Goal: Task Accomplishment & Management: Manage account settings

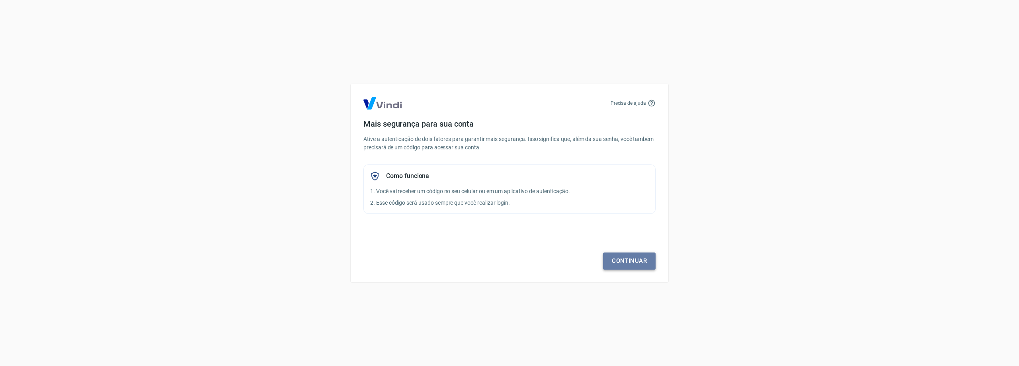
click at [621, 263] on link "Continuar" at bounding box center [629, 260] width 53 height 17
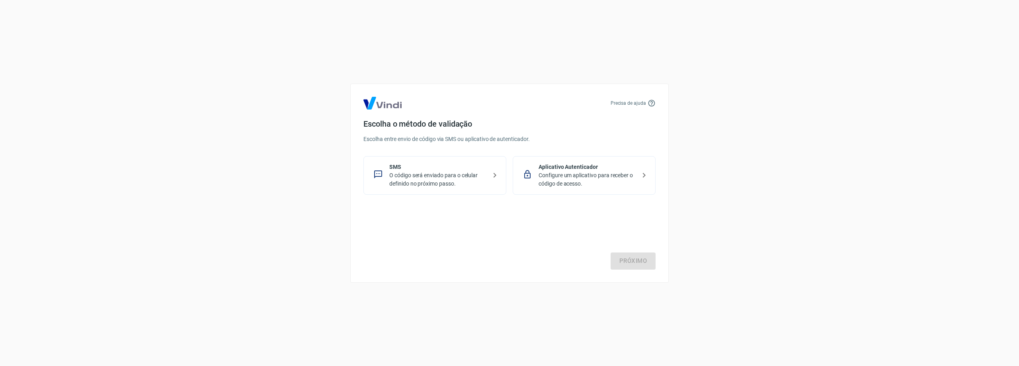
click at [453, 181] on p "O código será enviado para o celular definido no próximo passo." at bounding box center [438, 179] width 98 height 17
click at [626, 262] on link "Próximo" at bounding box center [633, 260] width 45 height 17
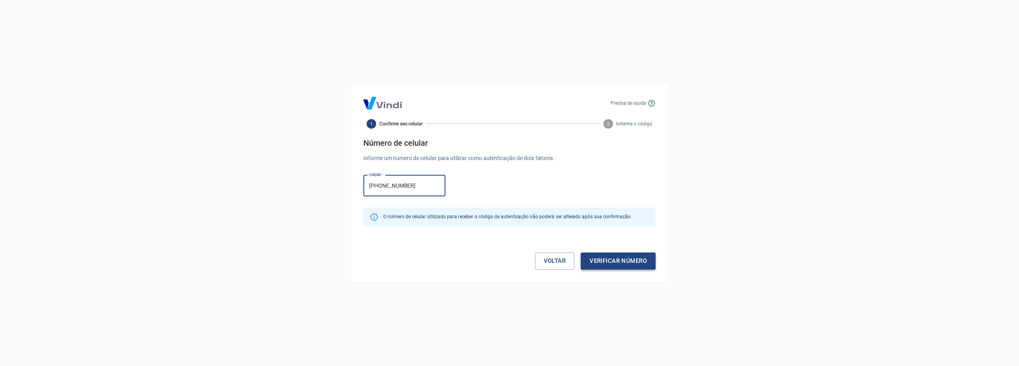
type input "[PHONE_NUMBER]"
click at [628, 263] on button "Verificar número" at bounding box center [618, 260] width 75 height 17
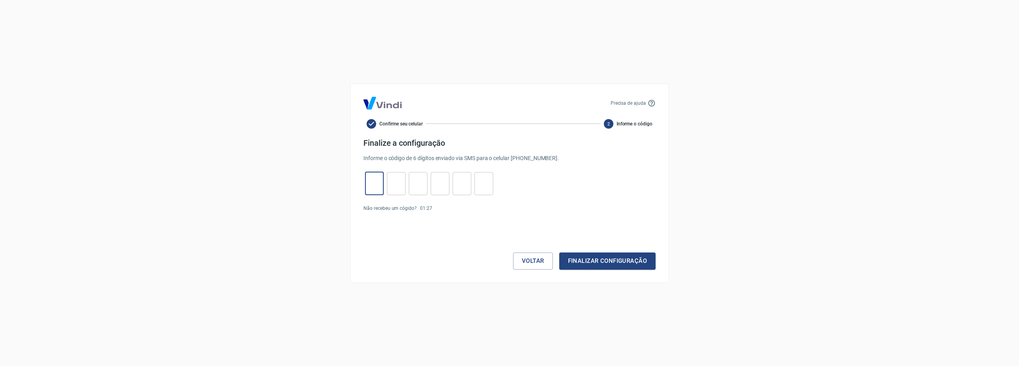
click at [373, 184] on input "tel" at bounding box center [374, 183] width 19 height 17
type input "0"
type input "9"
type input "8"
type input "1"
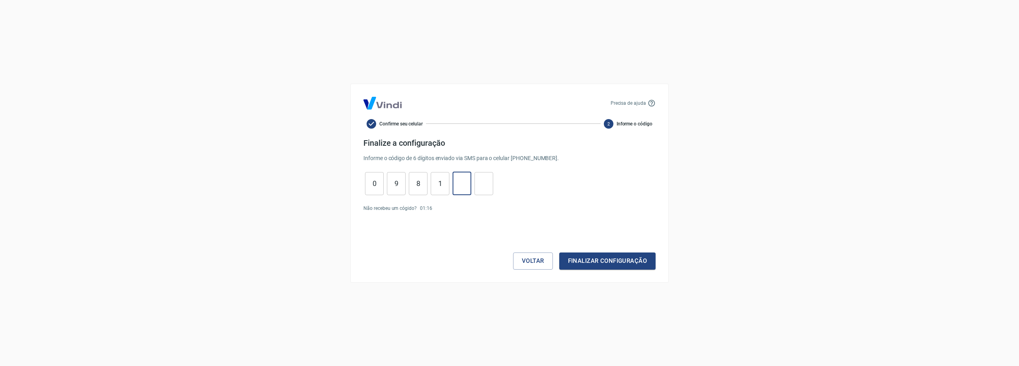
type input "8"
type input "0"
click at [622, 259] on button "Finalizar configuração" at bounding box center [607, 260] width 96 height 17
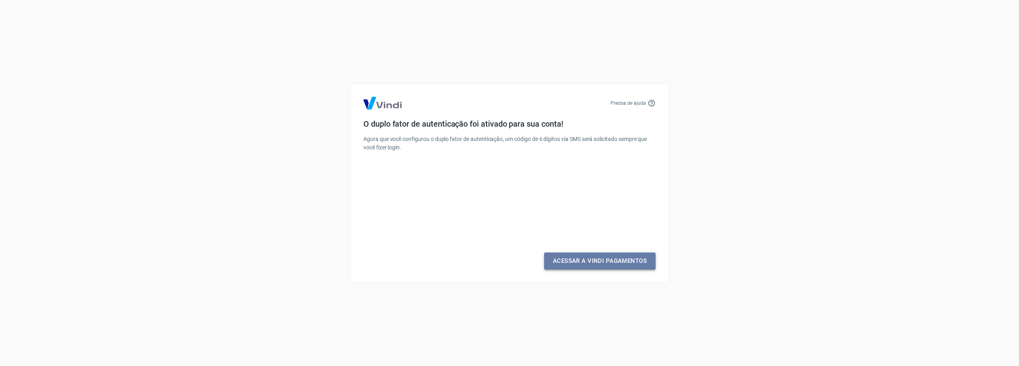
click at [626, 264] on link "Acessar a Vindi Pagamentos" at bounding box center [599, 260] width 111 height 17
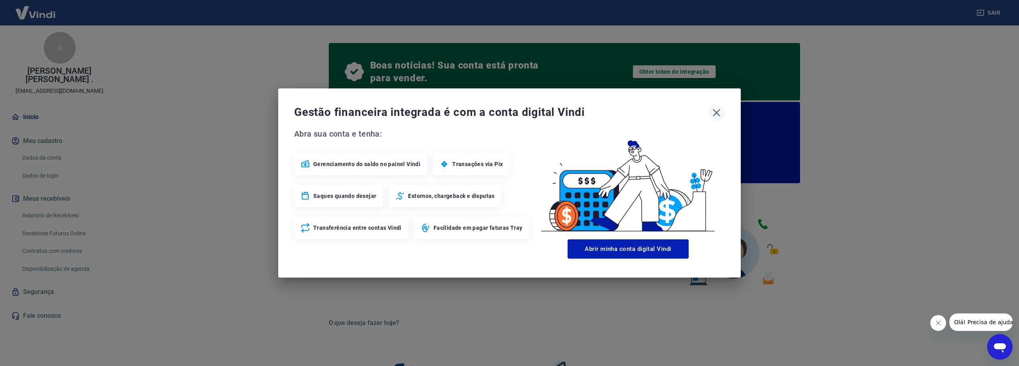
click at [720, 112] on icon "button" at bounding box center [716, 112] width 13 height 13
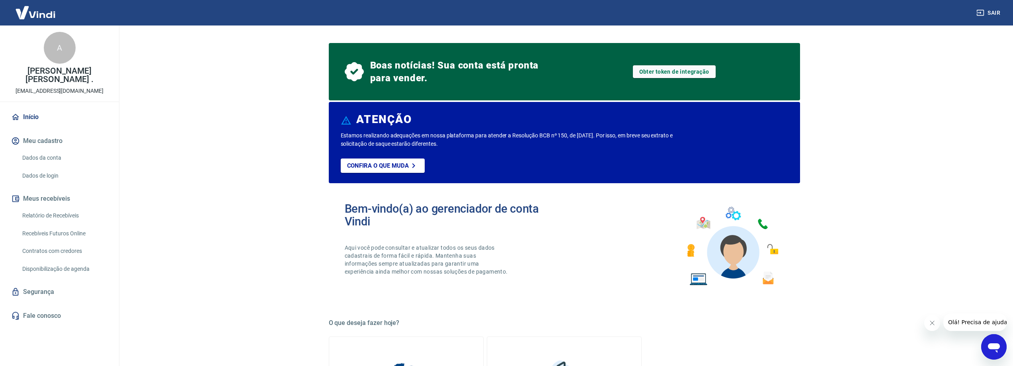
click at [37, 13] on img at bounding box center [36, 12] width 52 height 24
click at [43, 15] on img at bounding box center [36, 12] width 52 height 24
click at [54, 317] on link "Fale conosco" at bounding box center [60, 316] width 100 height 18
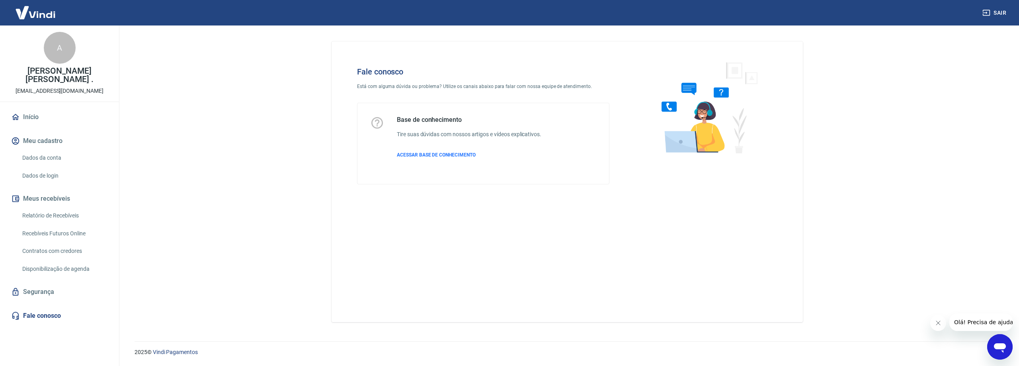
click at [39, 117] on link "Início" at bounding box center [60, 117] width 100 height 18
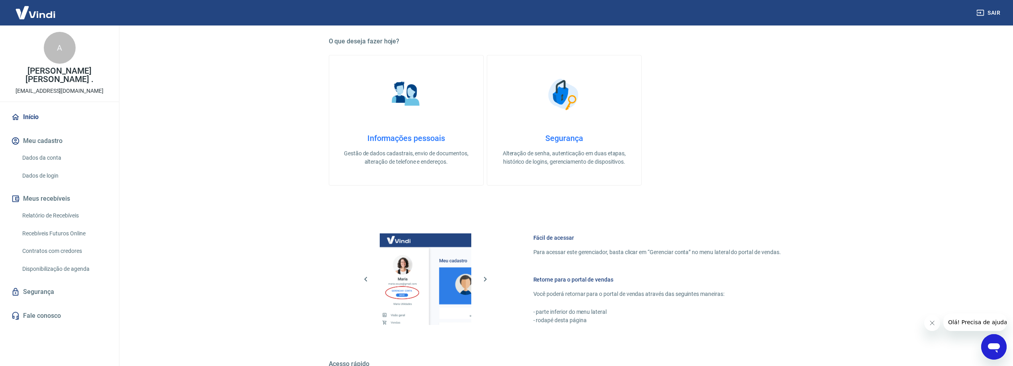
scroll to position [277, 0]
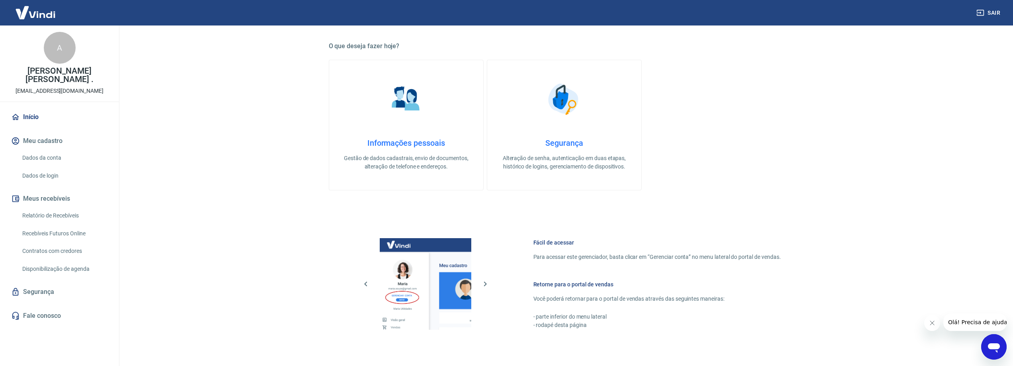
click at [45, 315] on link "Fale conosco" at bounding box center [60, 316] width 100 height 18
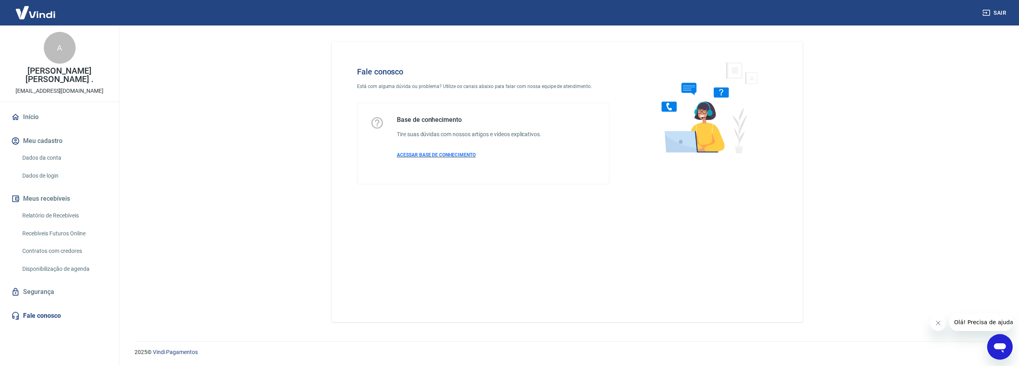
click at [436, 156] on span "ACESSAR BASE DE CONHECIMENTO" at bounding box center [436, 155] width 79 height 6
click at [49, 139] on button "Meu cadastro" at bounding box center [60, 141] width 100 height 18
click at [53, 155] on link "Dados da conta" at bounding box center [64, 158] width 90 height 16
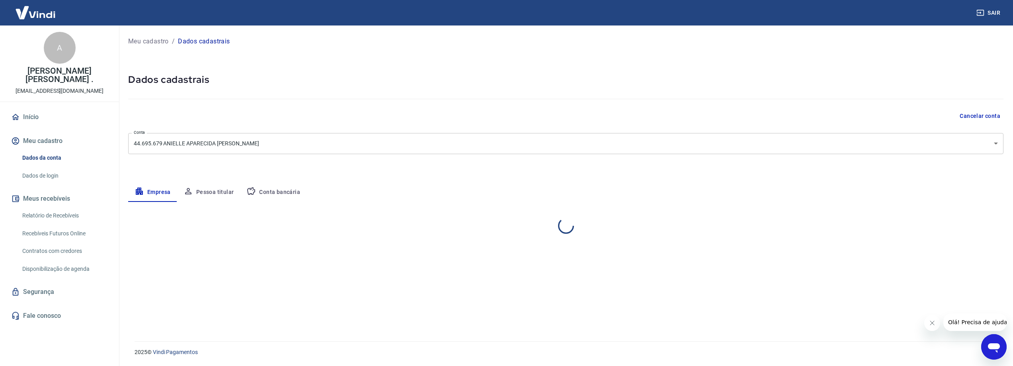
select select "MG"
select select "business"
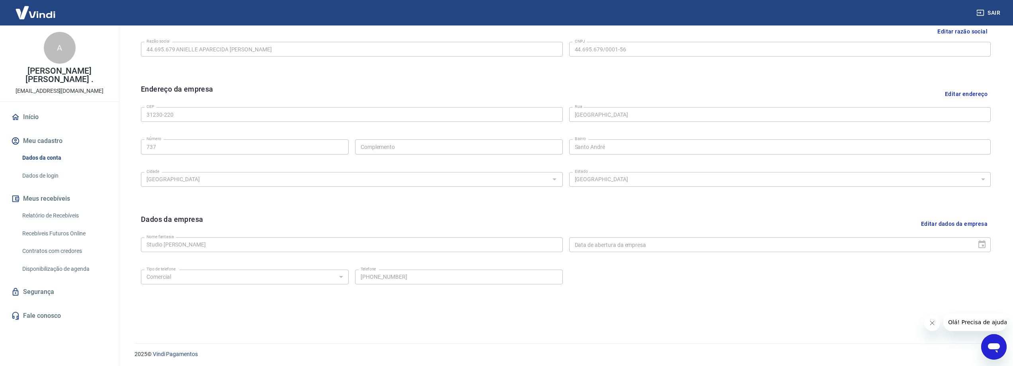
scroll to position [208, 0]
click at [37, 113] on link "Início" at bounding box center [60, 117] width 100 height 18
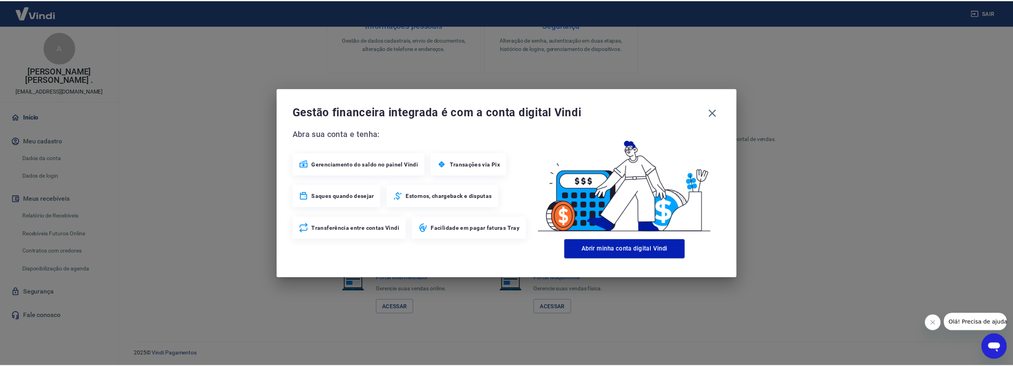
scroll to position [396, 0]
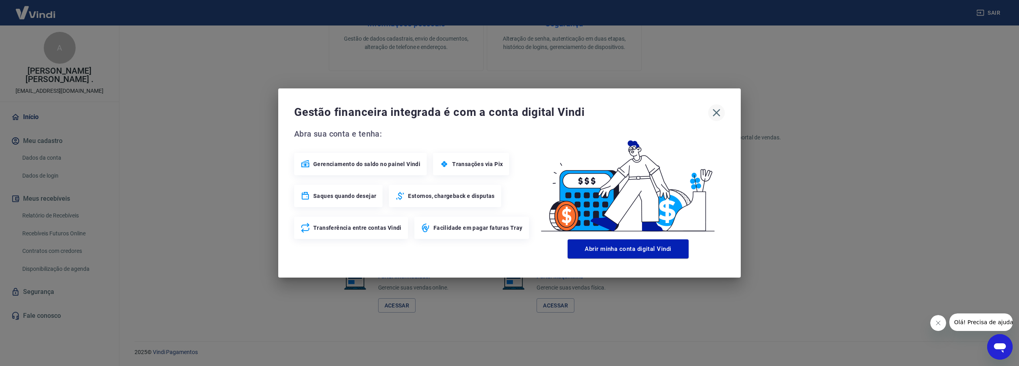
click at [721, 111] on icon "button" at bounding box center [716, 112] width 13 height 13
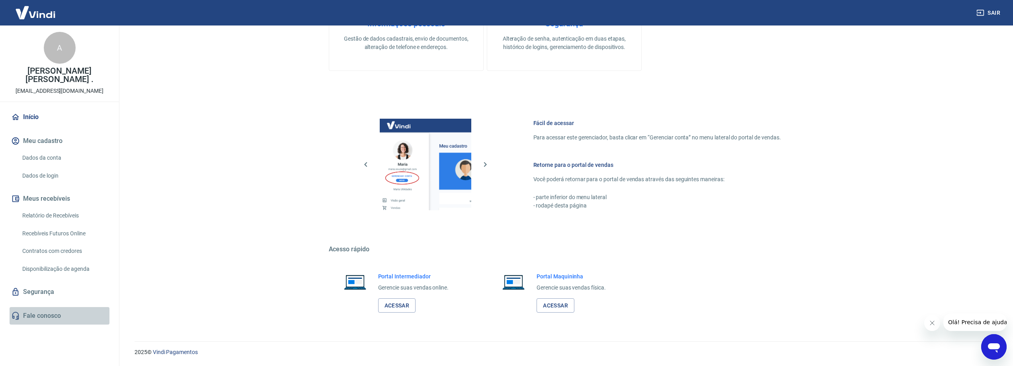
click at [49, 317] on link "Fale conosco" at bounding box center [60, 316] width 100 height 18
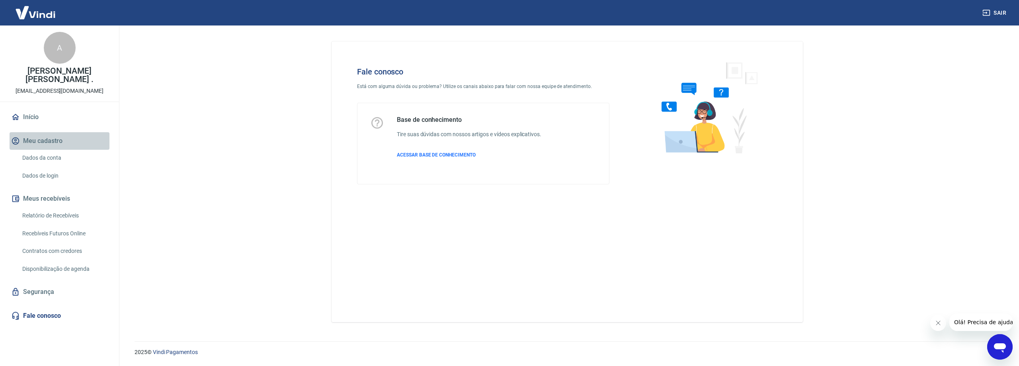
click at [50, 140] on button "Meu cadastro" at bounding box center [60, 141] width 100 height 18
click at [47, 135] on button "Meu cadastro" at bounding box center [60, 141] width 100 height 18
click at [46, 137] on button "Meu cadastro" at bounding box center [60, 141] width 100 height 18
click at [49, 217] on link "Relatório de Recebíveis" at bounding box center [64, 215] width 90 height 16
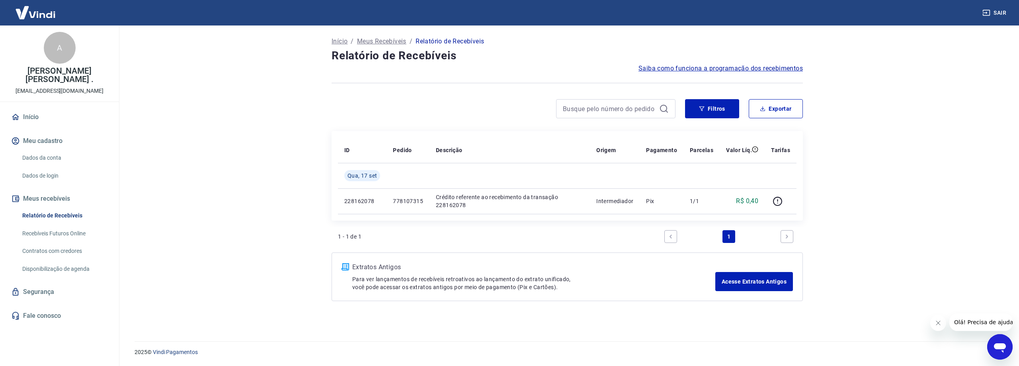
click at [51, 142] on button "Meu cadastro" at bounding box center [60, 141] width 100 height 18
click at [33, 116] on link "Início" at bounding box center [60, 117] width 100 height 18
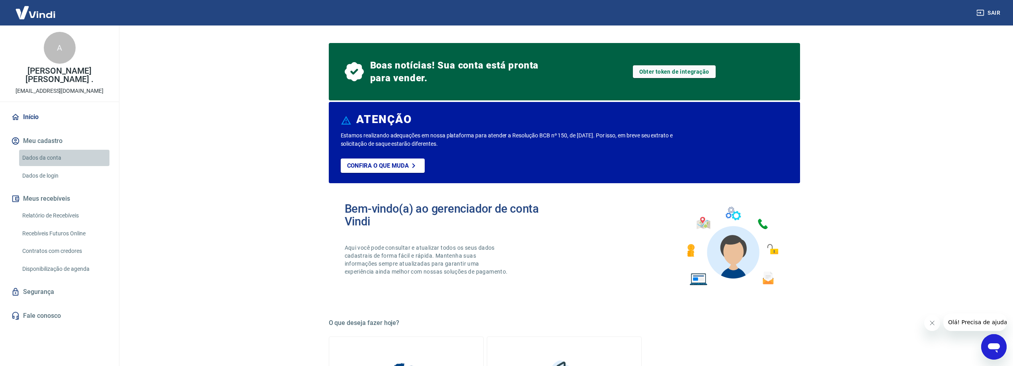
click at [54, 157] on link "Dados da conta" at bounding box center [64, 158] width 90 height 16
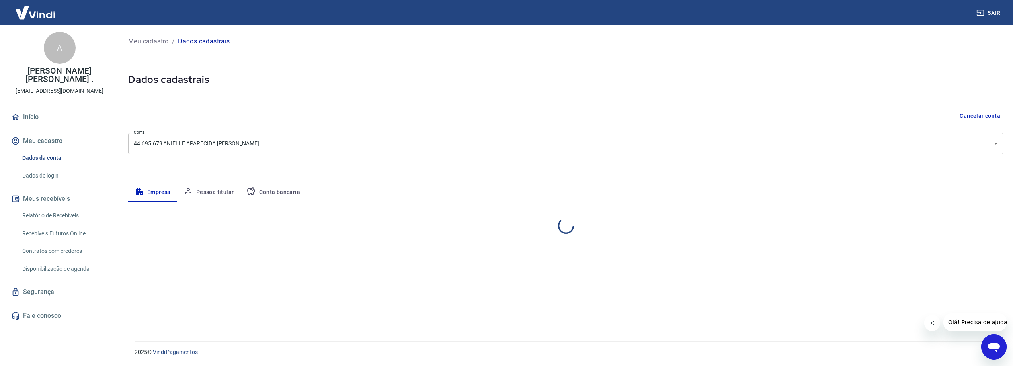
select select "MG"
select select "business"
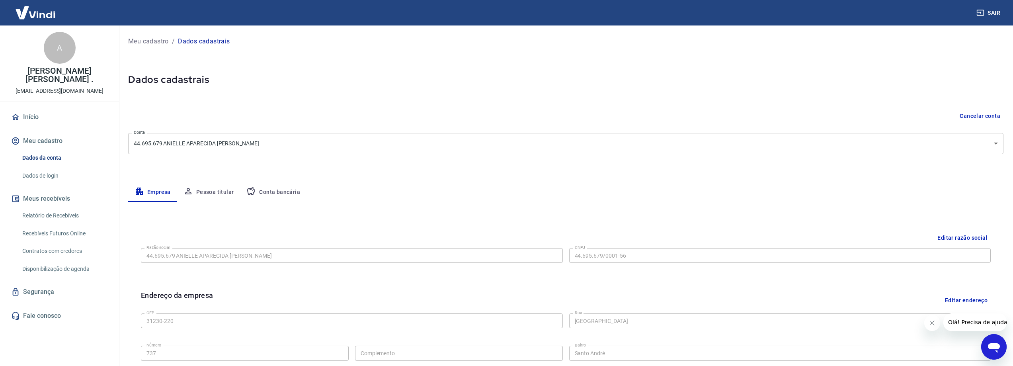
click at [270, 191] on button "Conta bancária" at bounding box center [273, 192] width 66 height 19
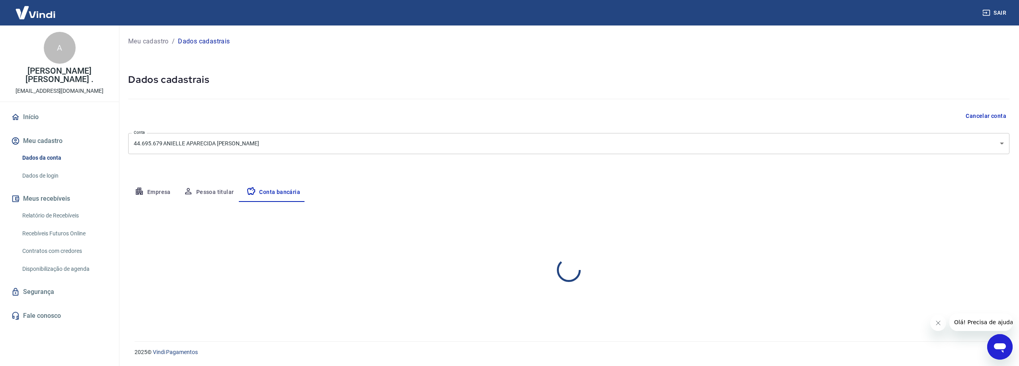
select select "1"
click at [217, 193] on button "Pessoa titular" at bounding box center [208, 192] width 63 height 19
click at [163, 192] on button "Empresa" at bounding box center [152, 192] width 49 height 19
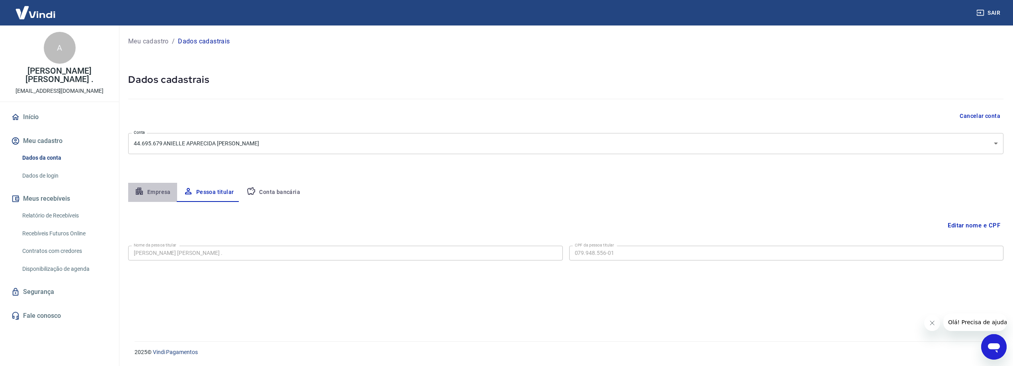
select select "MG"
select select "business"
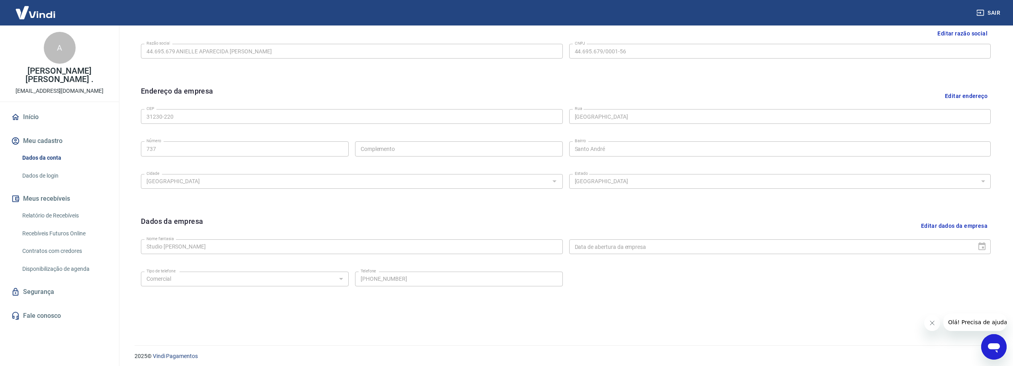
scroll to position [208, 0]
click at [972, 325] on span "Olá! Precisa de ajuda?" at bounding box center [979, 322] width 62 height 6
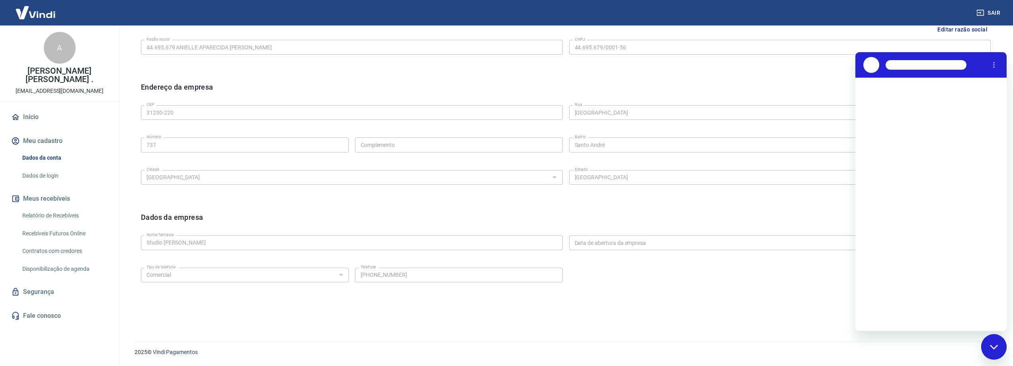
scroll to position [0, 0]
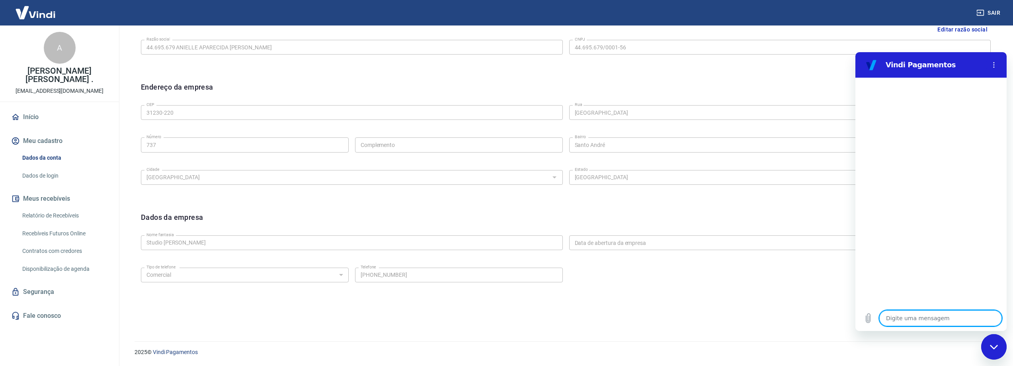
type textarea "O"
type textarea "x"
type textarea "Ol"
type textarea "x"
type textarea "[PERSON_NAME]"
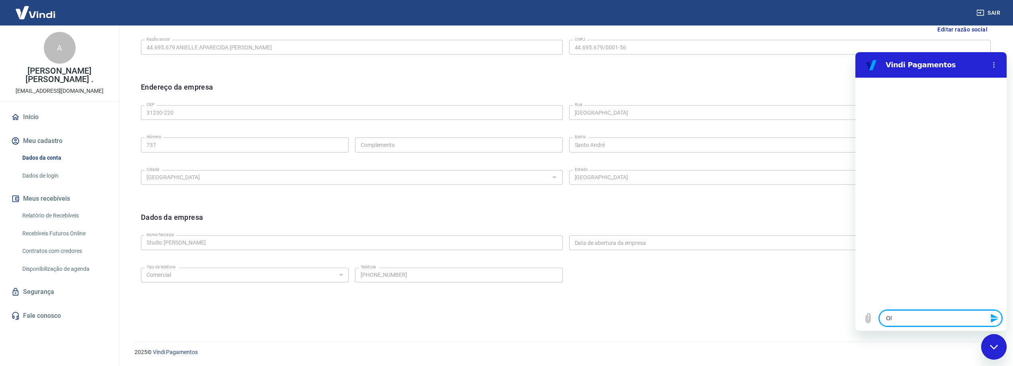
type textarea "x"
type textarea "p"
type textarea "x"
type textarea "pr"
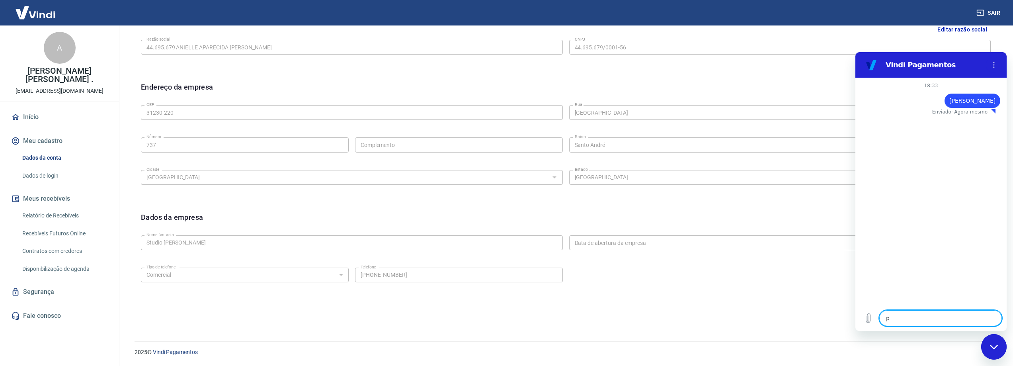
type textarea "x"
type textarea "pre"
type textarea "x"
type textarea "prec"
type textarea "x"
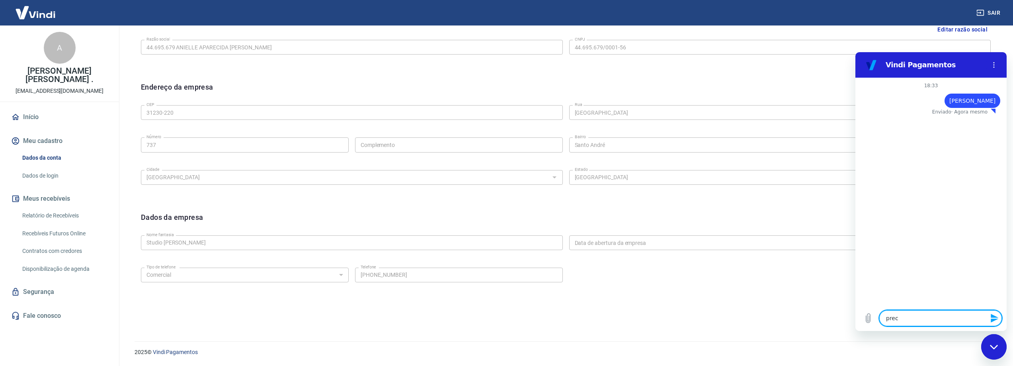
type textarea "preci"
type textarea "x"
type textarea "precis"
type textarea "x"
type textarea "preciso"
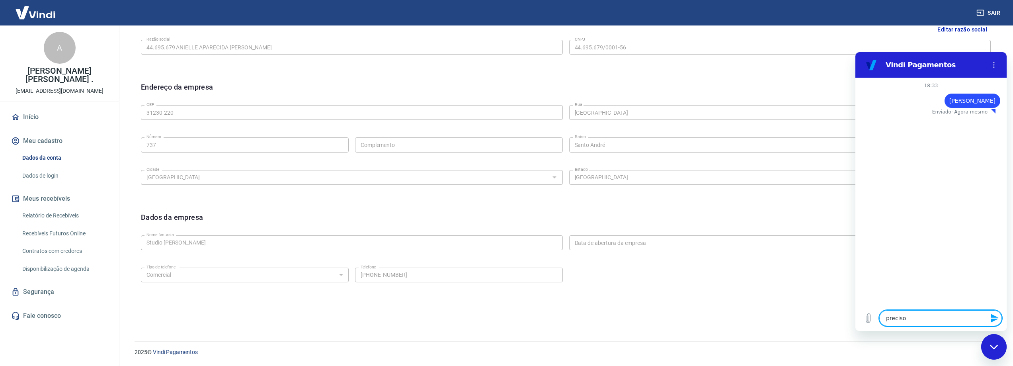
type textarea "x"
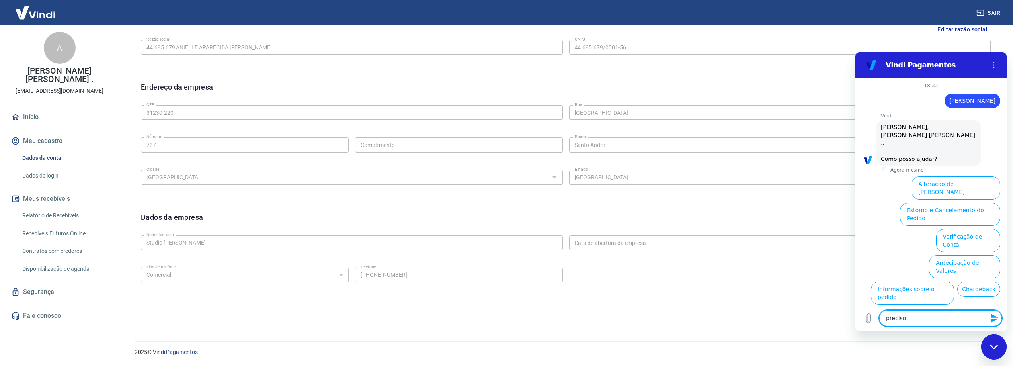
scroll to position [27, 0]
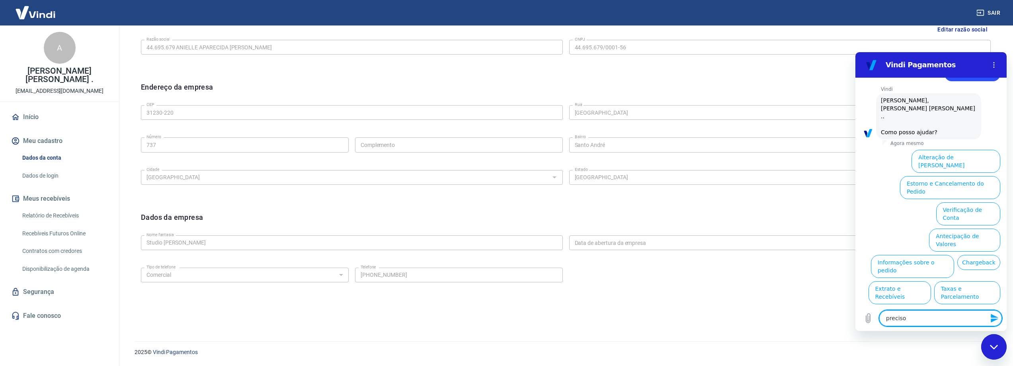
type textarea "precis"
type textarea "x"
type textarea "preci"
type textarea "x"
type textarea "prec"
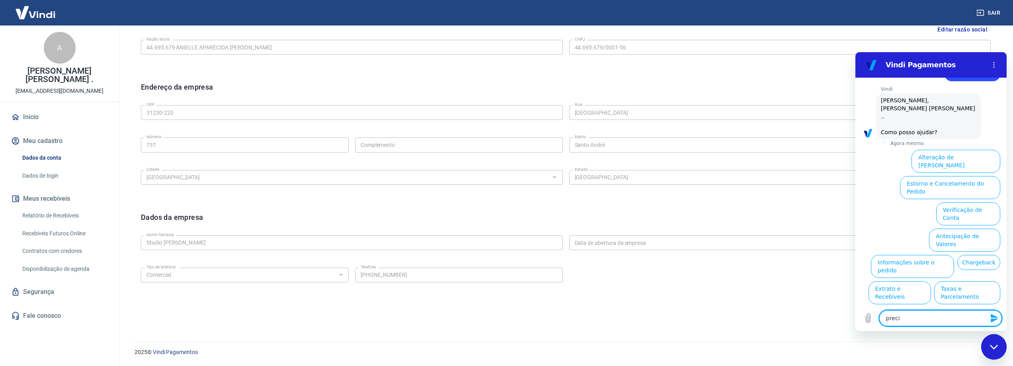
type textarea "x"
type textarea "pre"
type textarea "x"
type textarea "pr"
type textarea "x"
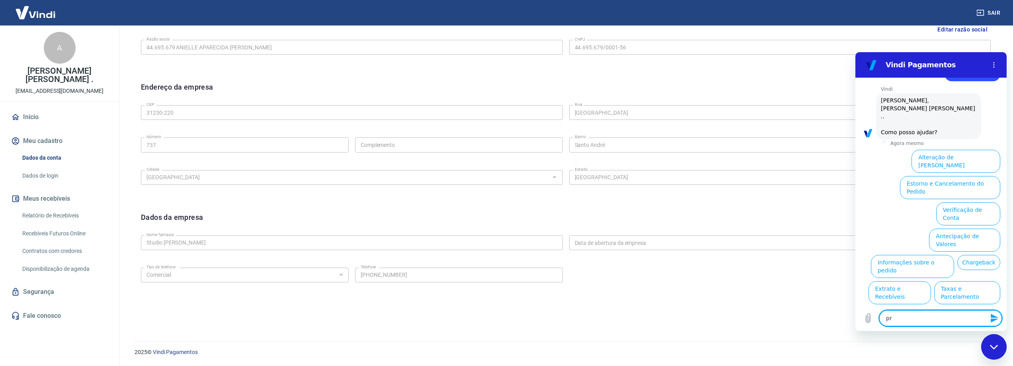
type textarea "p"
type textarea "x"
click at [962, 202] on button "Verificação de Conta" at bounding box center [968, 213] width 64 height 23
click at [962, 187] on div "18:33 diz: [PERSON_NAME] · Agora mesmo [PERSON_NAME] diz: [PERSON_NAME], [PERSO…" at bounding box center [931, 192] width 151 height 228
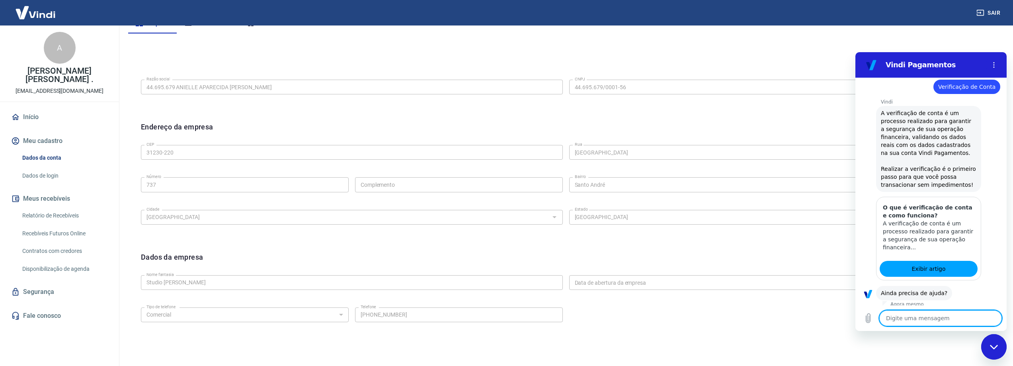
scroll to position [106, 0]
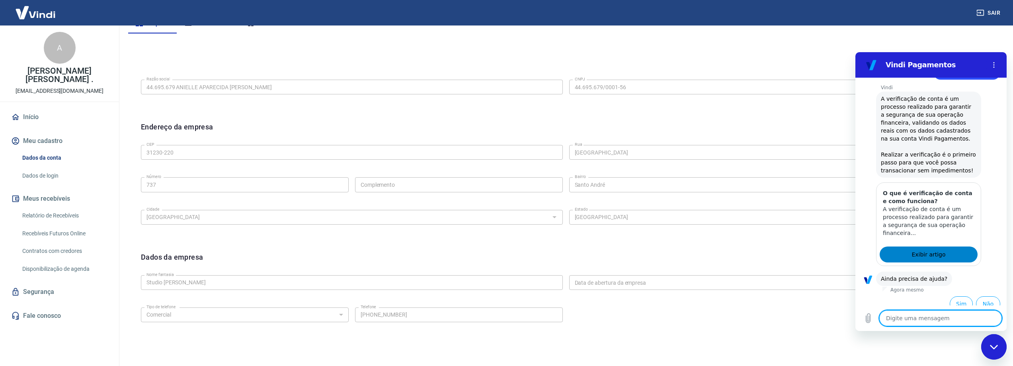
click at [932, 250] on span "Exibir artigo" at bounding box center [929, 255] width 34 height 10
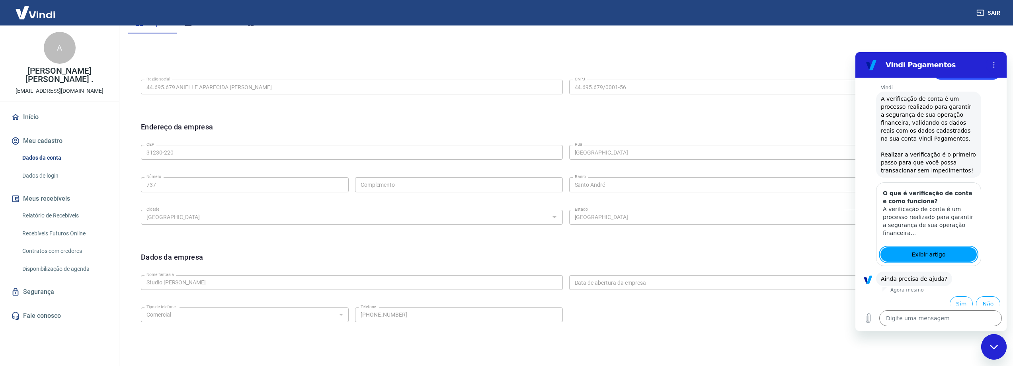
click at [955, 45] on div "Editar razão social Razão social 44.695.679 ANIELLE APARECIDA ARAUJO TIMOTEO Ra…" at bounding box center [566, 197] width 876 height 328
click at [991, 348] on icon "Fechar janela de mensagens" at bounding box center [994, 346] width 8 height 5
type textarea "x"
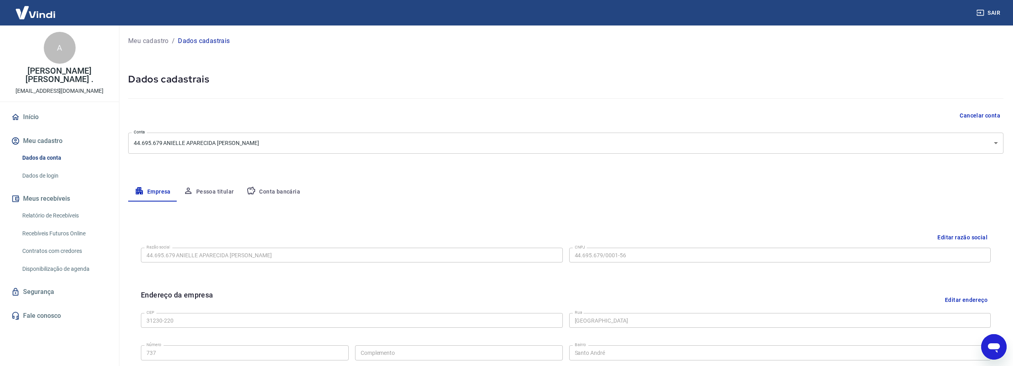
scroll to position [0, 0]
click at [271, 195] on button "Conta bancária" at bounding box center [273, 192] width 66 height 19
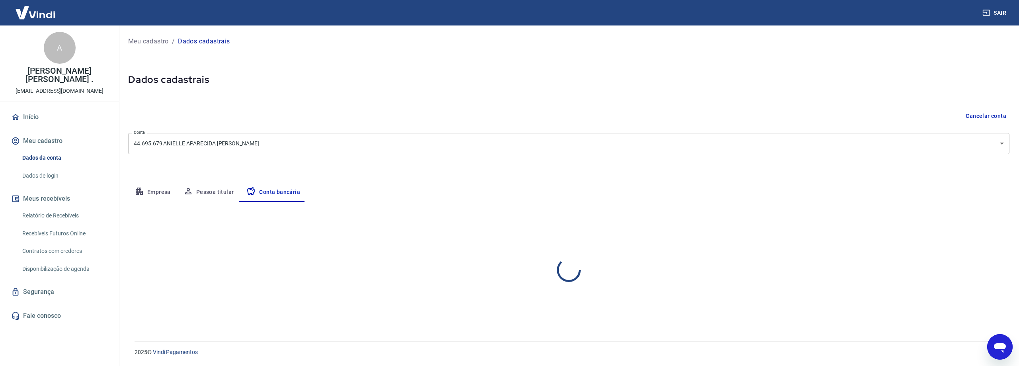
select select "1"
click at [983, 227] on button "Editar conta bancária" at bounding box center [976, 225] width 66 height 15
click at [964, 226] on button "Editar conta bancária" at bounding box center [976, 225] width 66 height 15
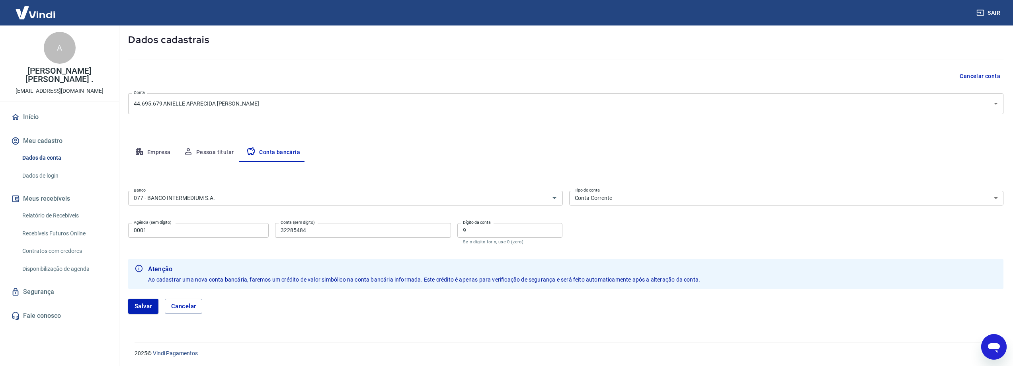
scroll to position [41, 0]
click at [184, 305] on button "Cancelar" at bounding box center [184, 304] width 38 height 15
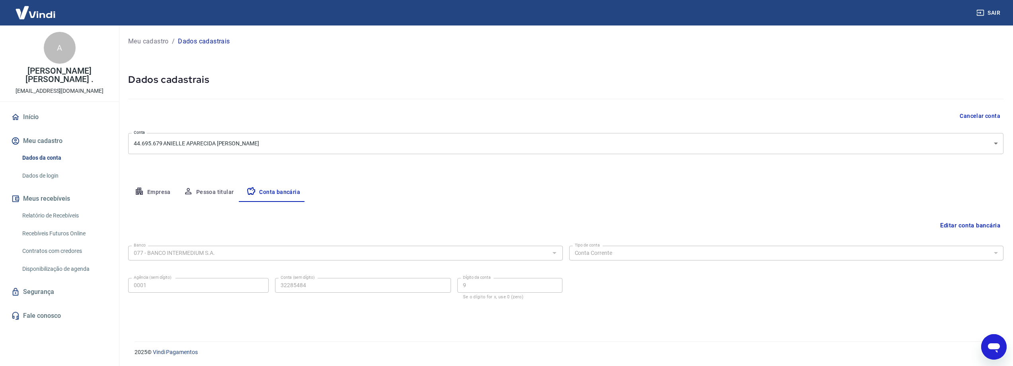
scroll to position [0, 0]
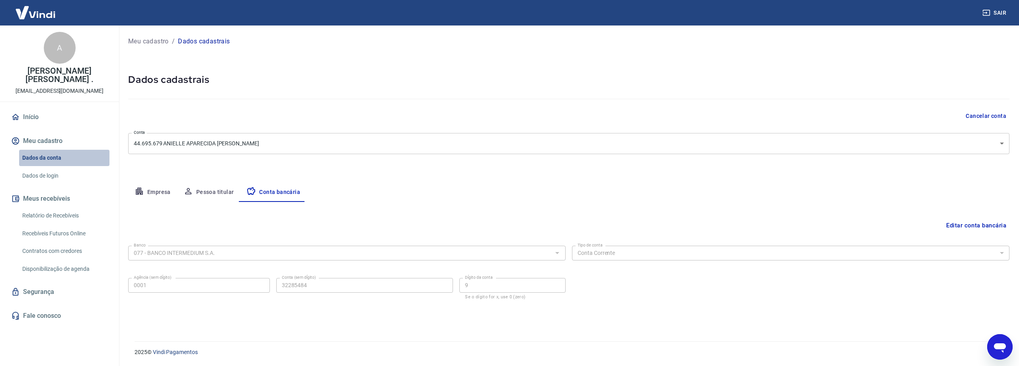
click at [50, 157] on link "Dados da conta" at bounding box center [64, 158] width 90 height 16
click at [153, 190] on button "Empresa" at bounding box center [152, 192] width 49 height 19
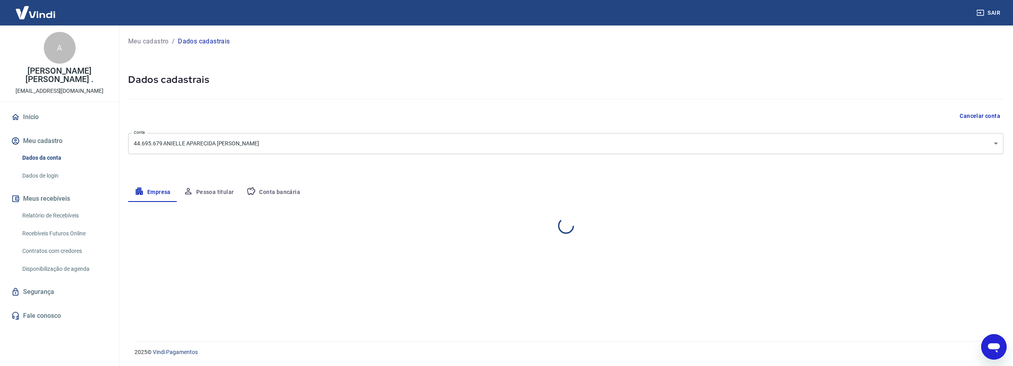
select select "MG"
select select "business"
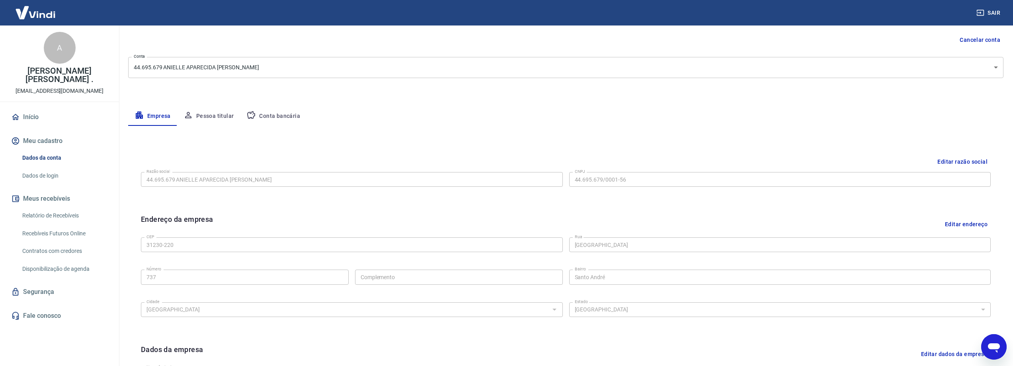
scroll to position [49, 0]
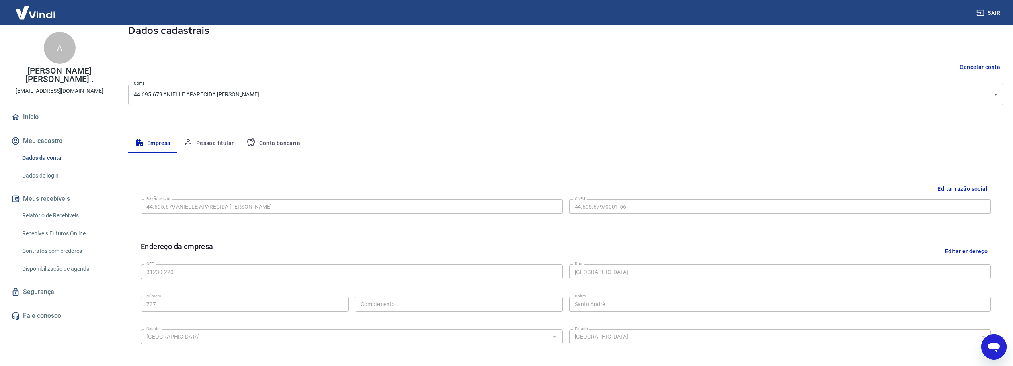
click at [214, 145] on button "Pessoa titular" at bounding box center [208, 143] width 63 height 19
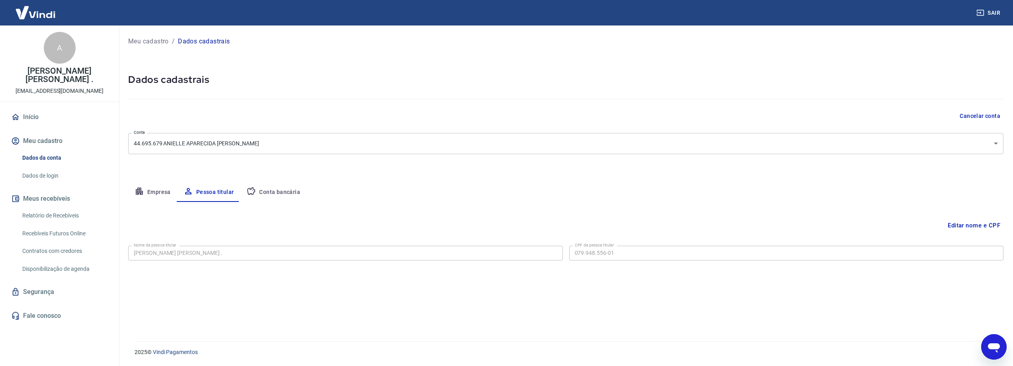
scroll to position [0, 0]
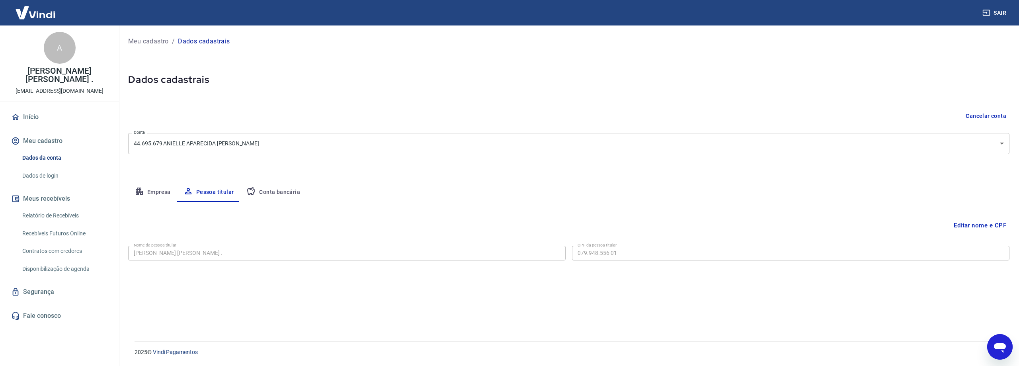
click at [273, 191] on button "Conta bancária" at bounding box center [273, 192] width 66 height 19
select select "1"
click at [981, 227] on button "Editar conta bancária" at bounding box center [976, 225] width 66 height 15
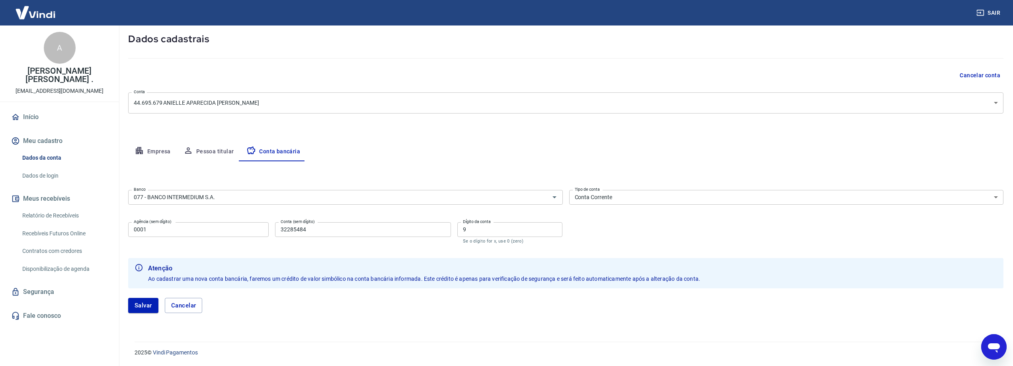
scroll to position [41, 0]
click at [139, 307] on button "Salvar" at bounding box center [143, 304] width 30 height 15
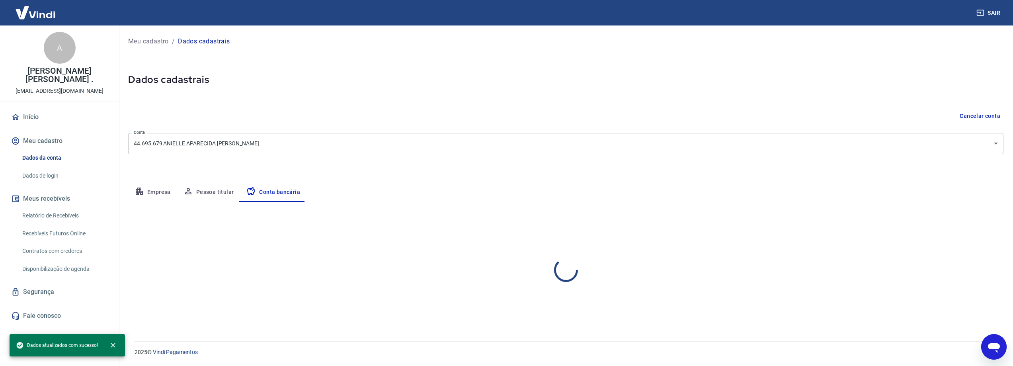
scroll to position [0, 0]
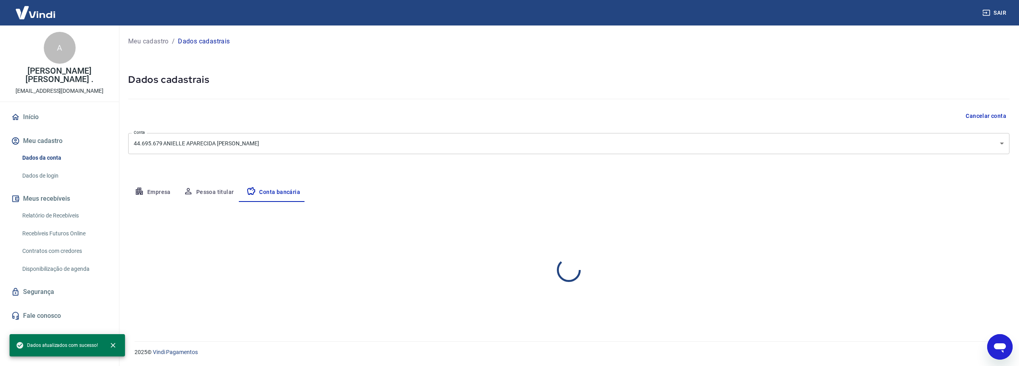
select select "1"
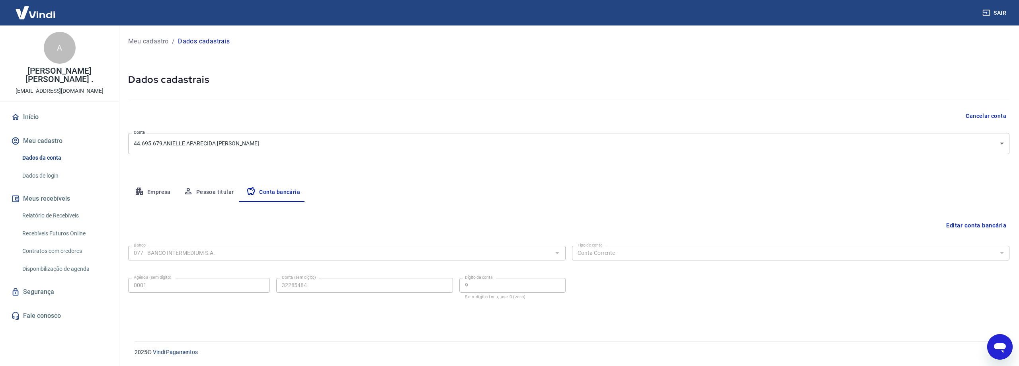
click at [43, 176] on link "Dados de login" at bounding box center [64, 176] width 90 height 16
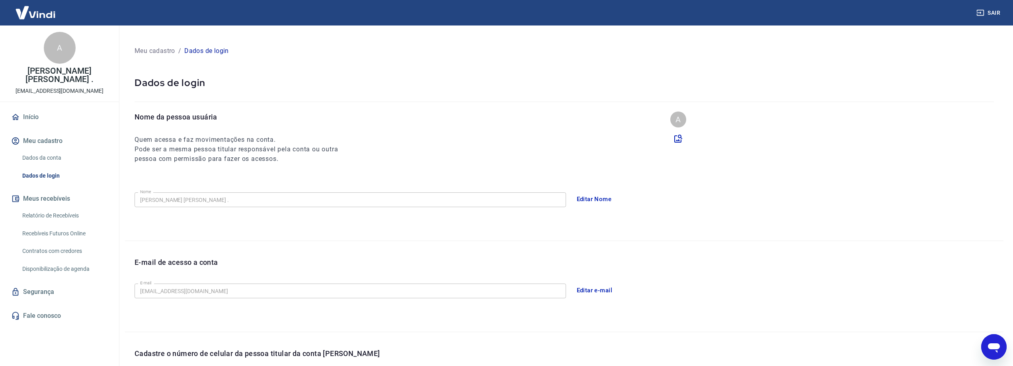
click at [62, 216] on link "Relatório de Recebíveis" at bounding box center [64, 215] width 90 height 16
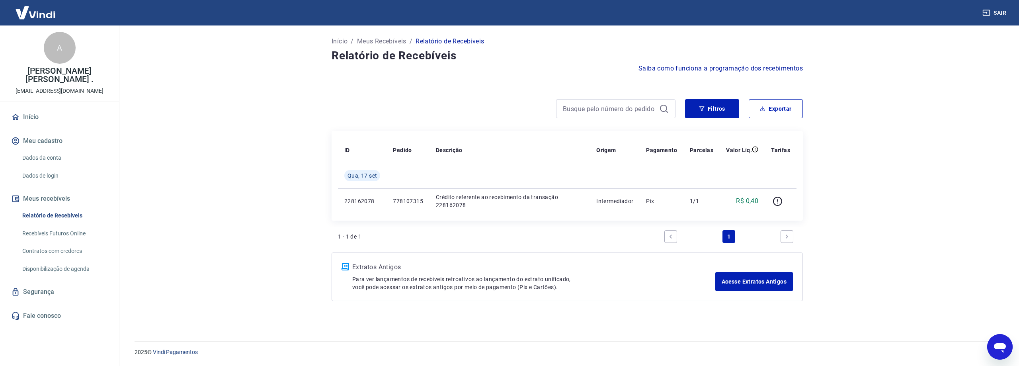
click at [694, 70] on span "Saiba como funciona a programação dos recebimentos" at bounding box center [721, 69] width 164 height 10
click at [57, 159] on link "Dados da conta" at bounding box center [64, 158] width 90 height 16
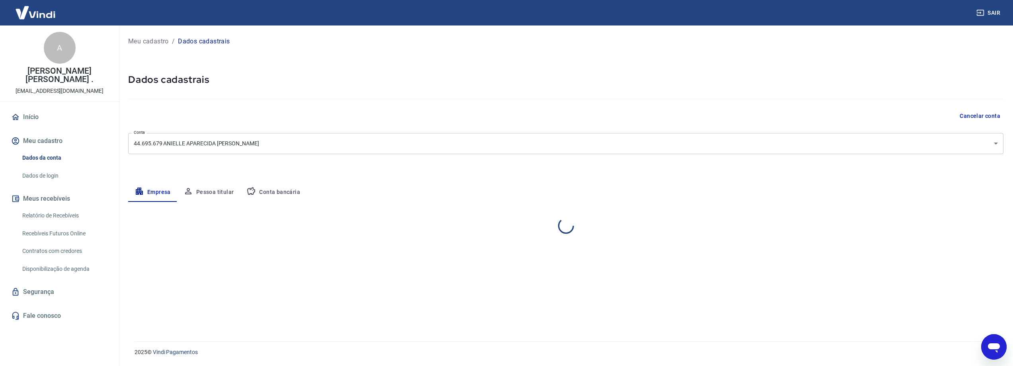
select select "MG"
select select "business"
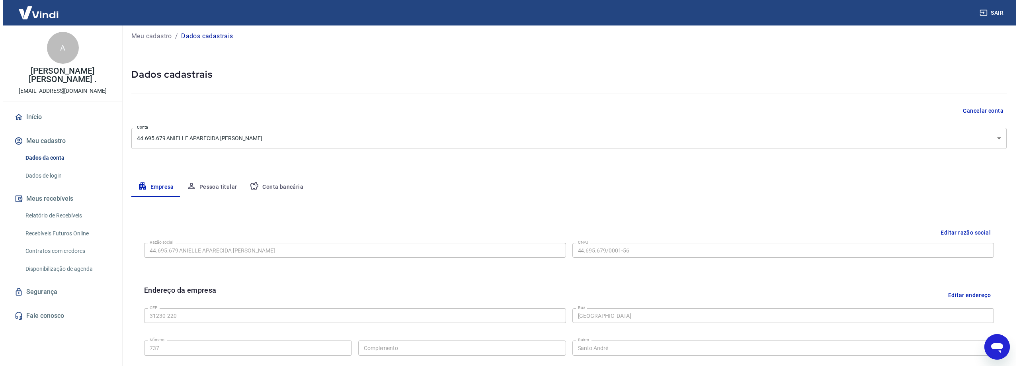
scroll to position [40, 0]
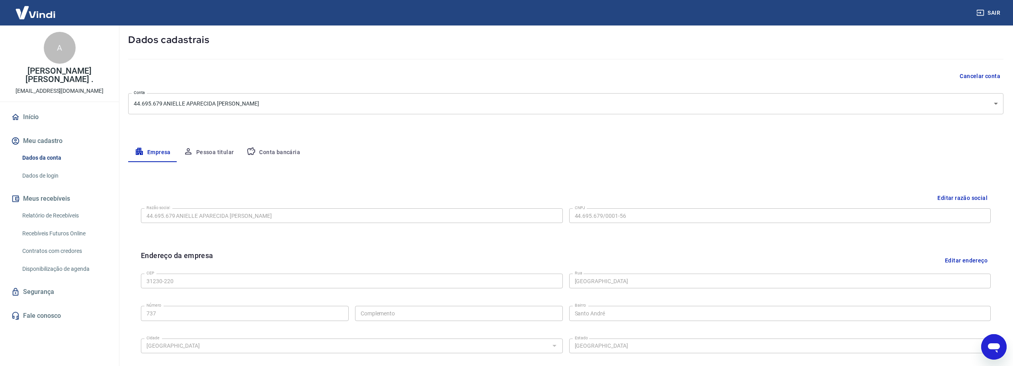
click at [48, 140] on button "Meu cadastro" at bounding box center [60, 141] width 100 height 18
click at [34, 119] on link "Início" at bounding box center [60, 117] width 100 height 18
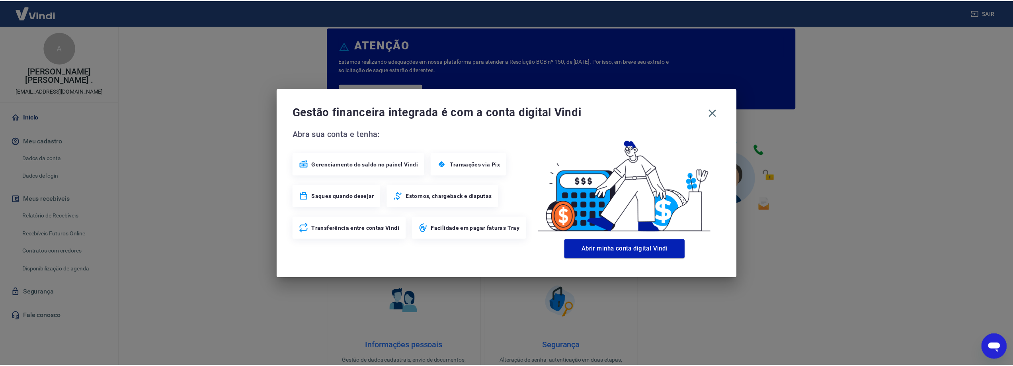
scroll to position [99, 0]
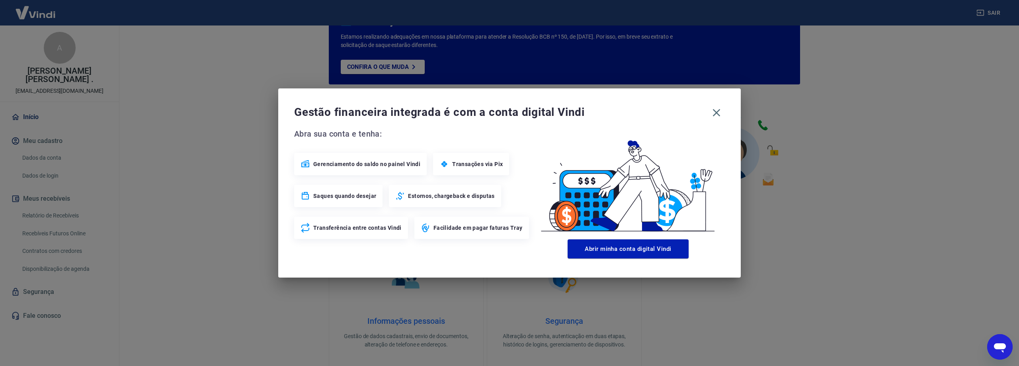
click at [471, 164] on span "Transações via Pix" at bounding box center [477, 164] width 51 height 8
click at [717, 113] on icon "button" at bounding box center [717, 113] width 8 height 8
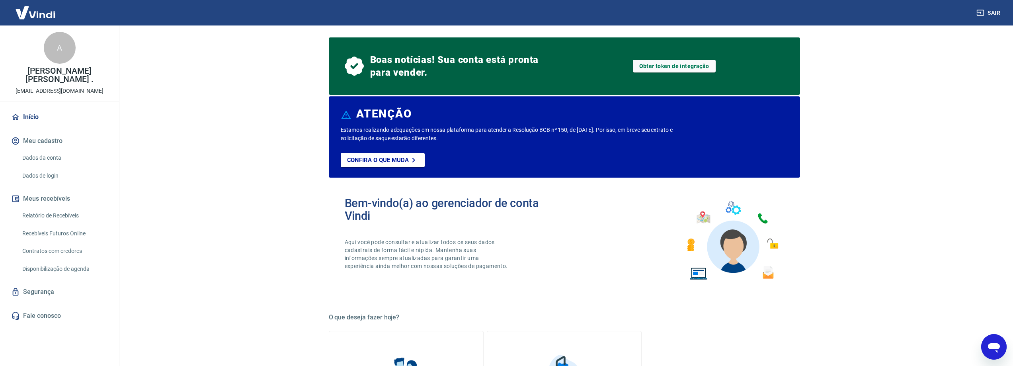
scroll to position [0, 0]
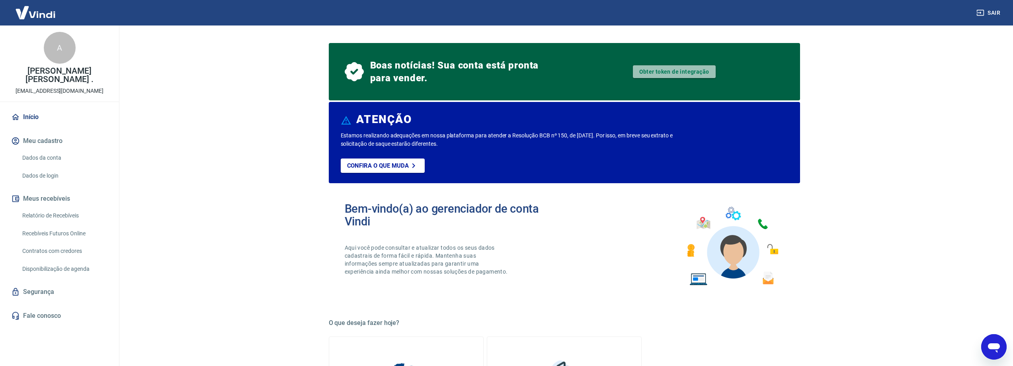
click at [666, 72] on link "Obter token de integração" at bounding box center [674, 71] width 83 height 13
click at [655, 72] on link "Obter token de integração" at bounding box center [674, 71] width 83 height 13
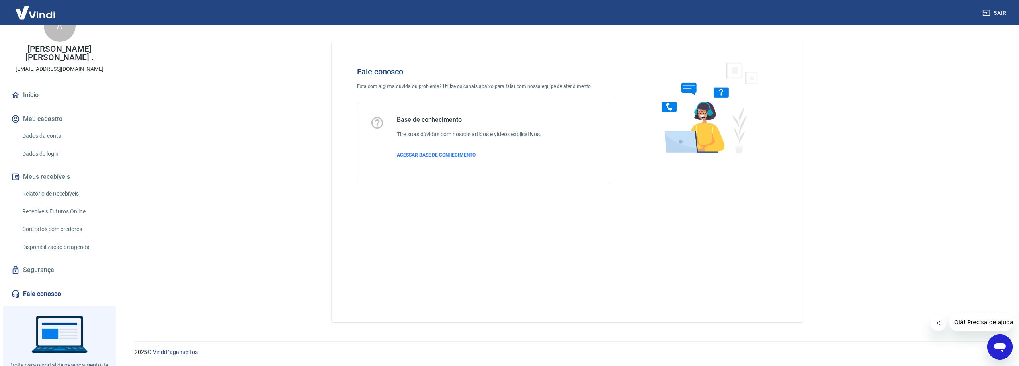
scroll to position [40, 0]
